Goal: Entertainment & Leisure: Consume media (video, audio)

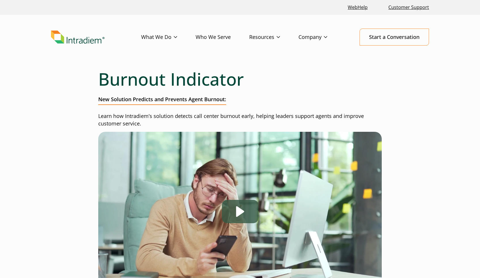
click at [245, 205] on div "Play" at bounding box center [240, 211] width 37 height 23
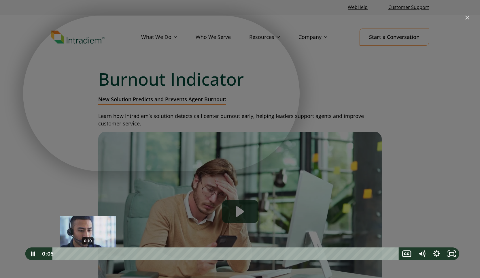
click at [88, 252] on div "0:10" at bounding box center [226, 253] width 337 height 13
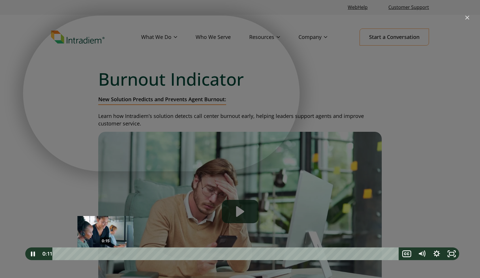
click at [105, 252] on div "0:15" at bounding box center [226, 253] width 337 height 13
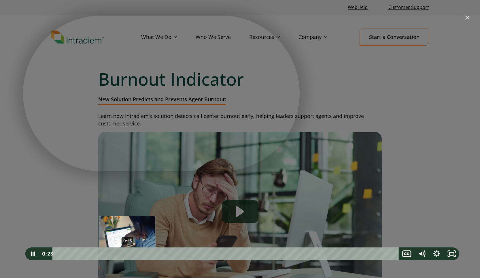
click at [127, 252] on div "0:23" at bounding box center [226, 253] width 337 height 13
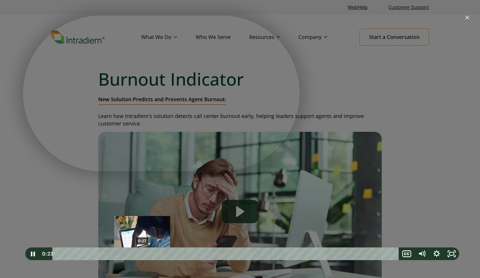
click at [142, 252] on div "0:27" at bounding box center [226, 253] width 337 height 13
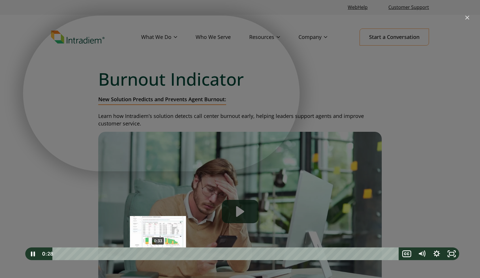
click at [158, 252] on div "0:33" at bounding box center [226, 253] width 337 height 13
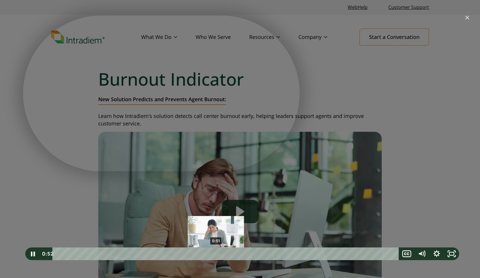
click at [216, 254] on div "0:51" at bounding box center [226, 253] width 337 height 13
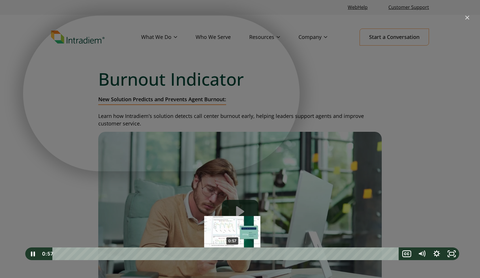
click at [233, 253] on div "0:57" at bounding box center [226, 253] width 337 height 13
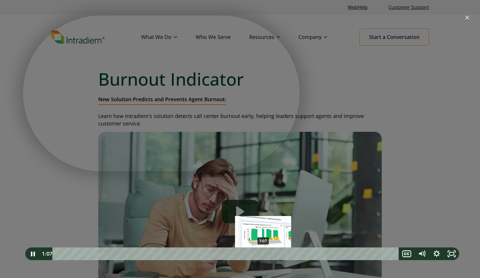
click at [263, 254] on div "1:07" at bounding box center [226, 253] width 337 height 13
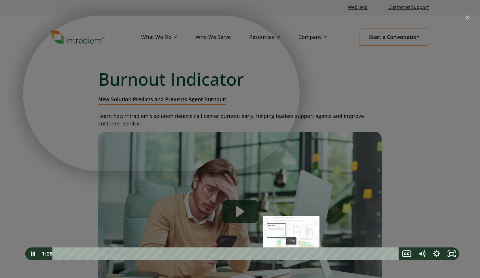
click at [292, 253] on div "1:16" at bounding box center [226, 253] width 337 height 13
